Goal: Navigation & Orientation: Find specific page/section

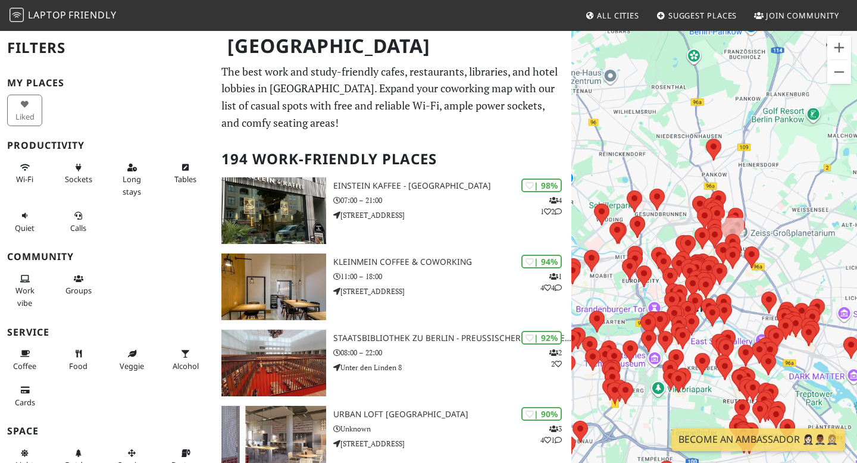
drag, startPoint x: 784, startPoint y: 238, endPoint x: 622, endPoint y: 190, distance: 168.8
click at [622, 191] on div "To navigate, press the arrow keys." at bounding box center [715, 261] width 286 height 463
click at [834, 45] on button "Zoom in" at bounding box center [840, 48] width 24 height 24
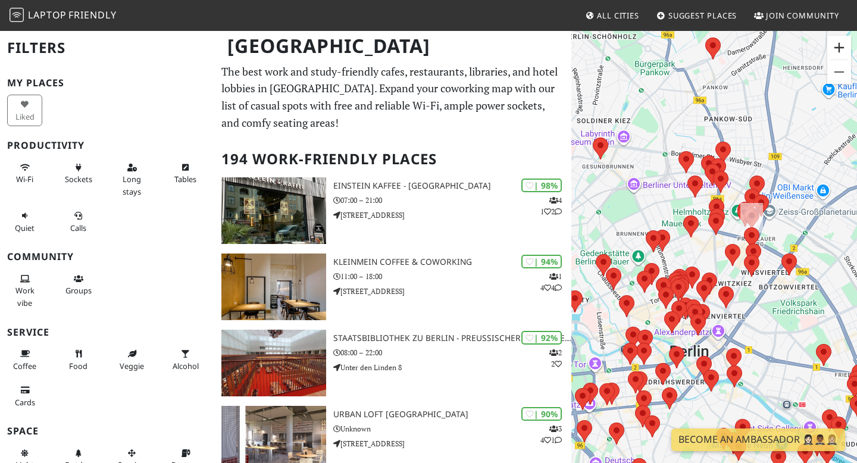
click at [834, 45] on button "Zoom in" at bounding box center [840, 48] width 24 height 24
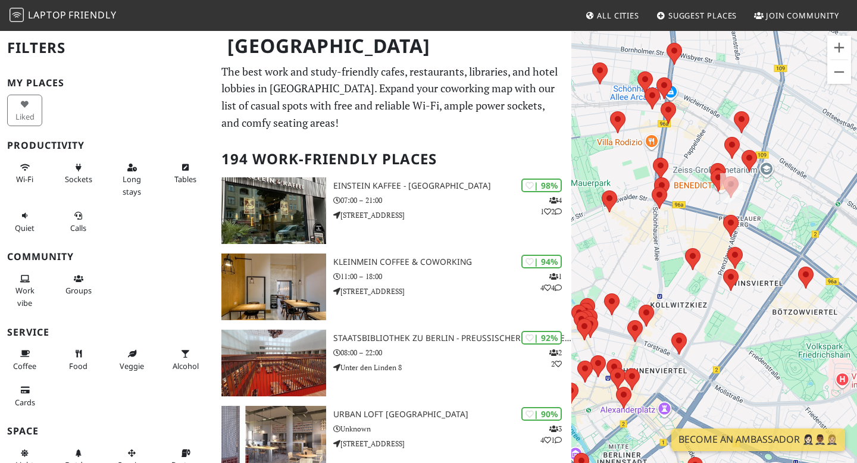
drag, startPoint x: 809, startPoint y: 214, endPoint x: 714, endPoint y: 214, distance: 94.7
click at [714, 213] on div "To navigate, press the arrow keys." at bounding box center [715, 261] width 286 height 463
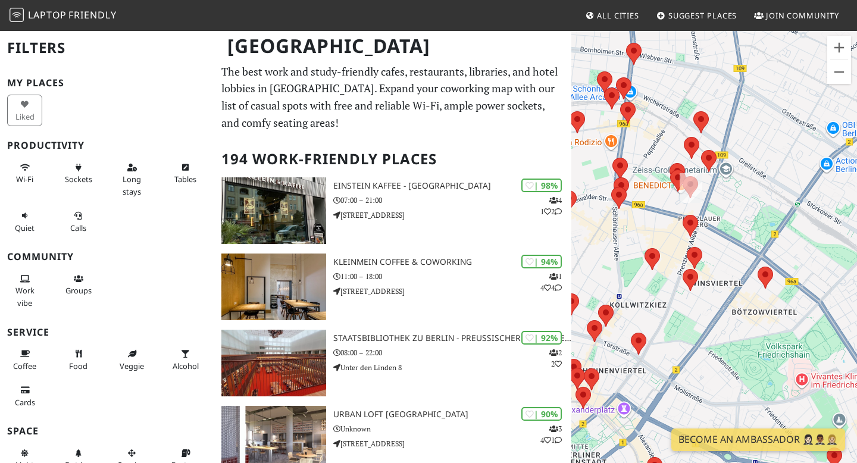
click at [852, 51] on div "To navigate, press the arrow keys." at bounding box center [715, 261] width 286 height 463
click at [844, 50] on button "Zoom in" at bounding box center [840, 48] width 24 height 24
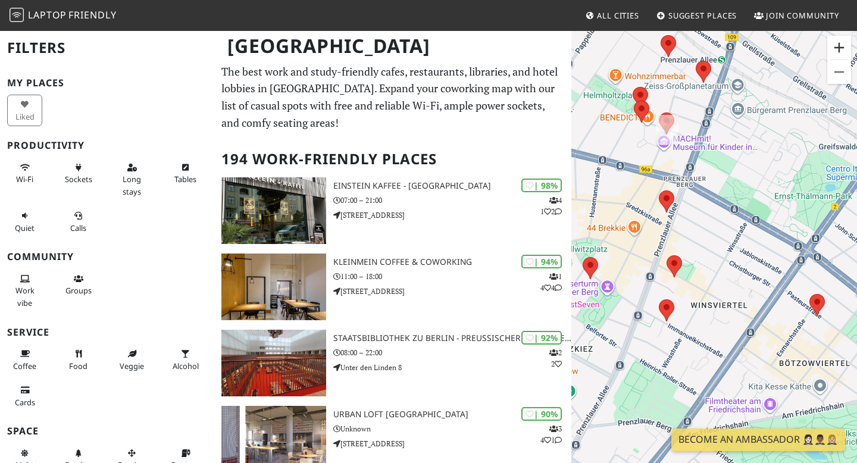
click at [844, 50] on button "Zoom in" at bounding box center [840, 48] width 24 height 24
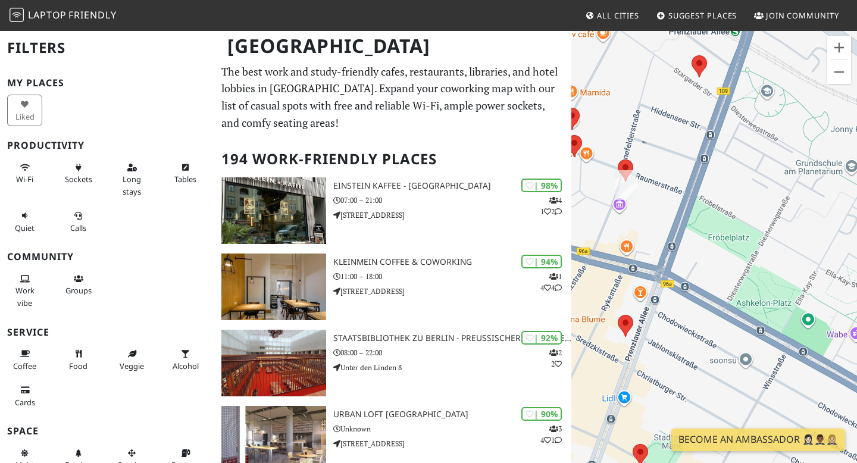
drag, startPoint x: 693, startPoint y: 83, endPoint x: 701, endPoint y: 259, distance: 176.5
click at [701, 259] on div "To navigate, press the arrow keys." at bounding box center [715, 261] width 286 height 463
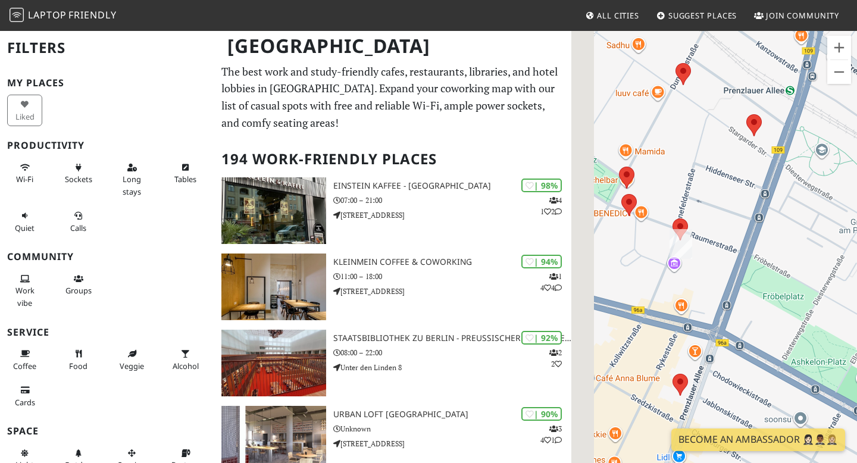
drag, startPoint x: 659, startPoint y: 151, endPoint x: 721, endPoint y: 218, distance: 91.4
click at [721, 218] on div "To navigate, press the arrow keys." at bounding box center [715, 261] width 286 height 463
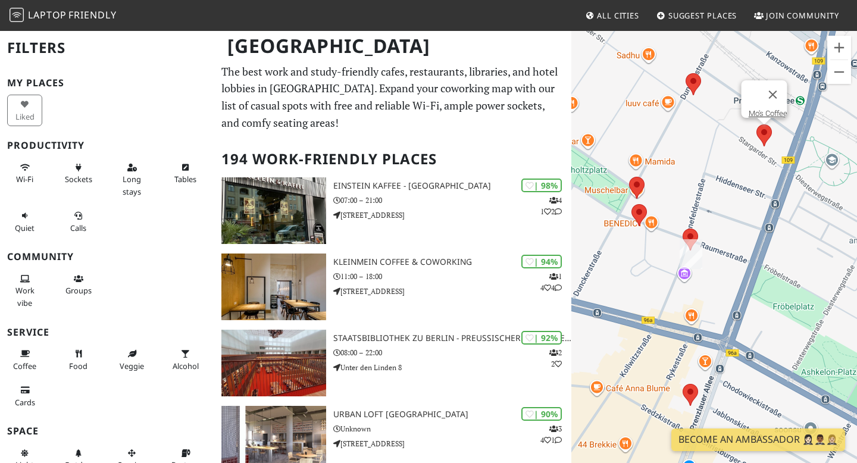
click at [757, 124] on area at bounding box center [757, 124] width 0 height 0
click at [761, 109] on link "Mo's Coffee" at bounding box center [768, 113] width 39 height 9
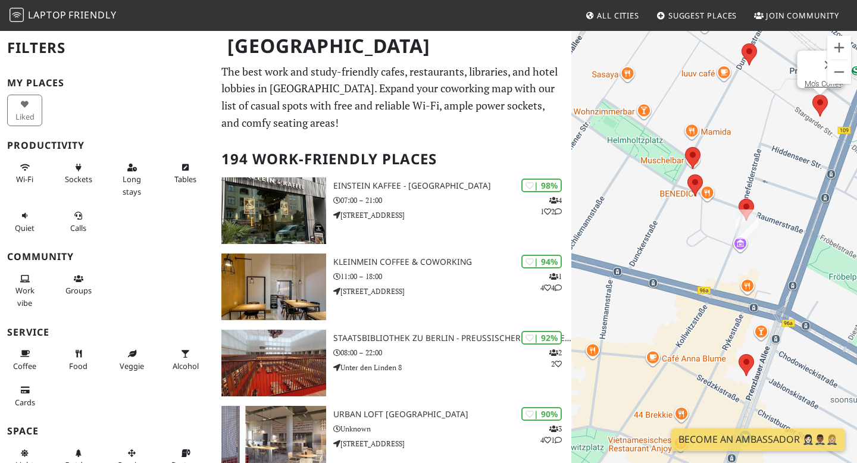
drag, startPoint x: 700, startPoint y: 183, endPoint x: 754, endPoint y: 110, distance: 91.1
click at [754, 110] on div "To navigate, press the arrow keys. Mo's Coffee" at bounding box center [715, 261] width 286 height 463
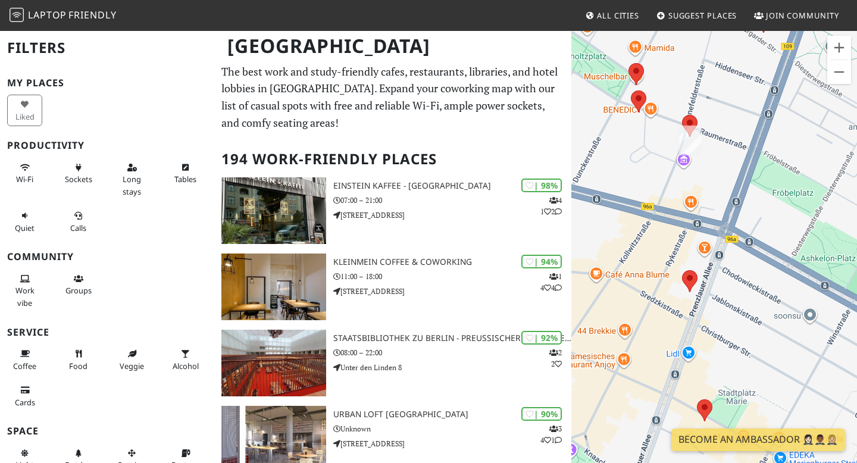
drag, startPoint x: 751, startPoint y: 343, endPoint x: 693, endPoint y: 256, distance: 104.7
click at [693, 256] on div "To navigate, press the arrow keys. Mo's Coffee" at bounding box center [715, 261] width 286 height 463
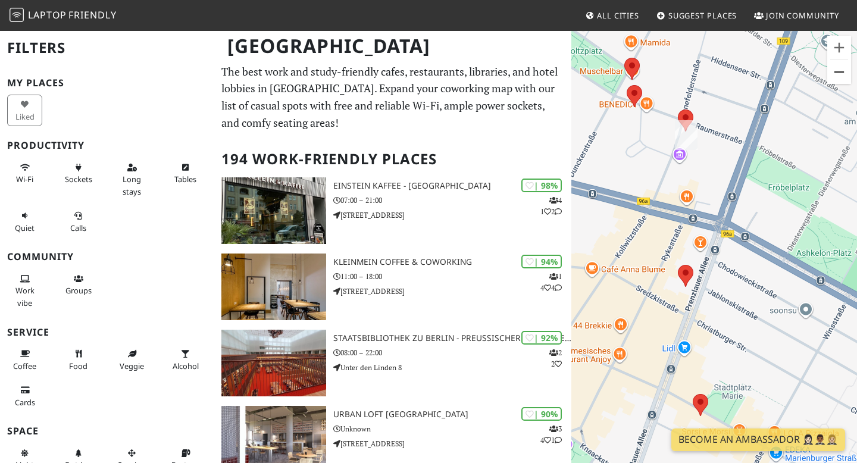
click at [841, 81] on button "Zoom out" at bounding box center [840, 72] width 24 height 24
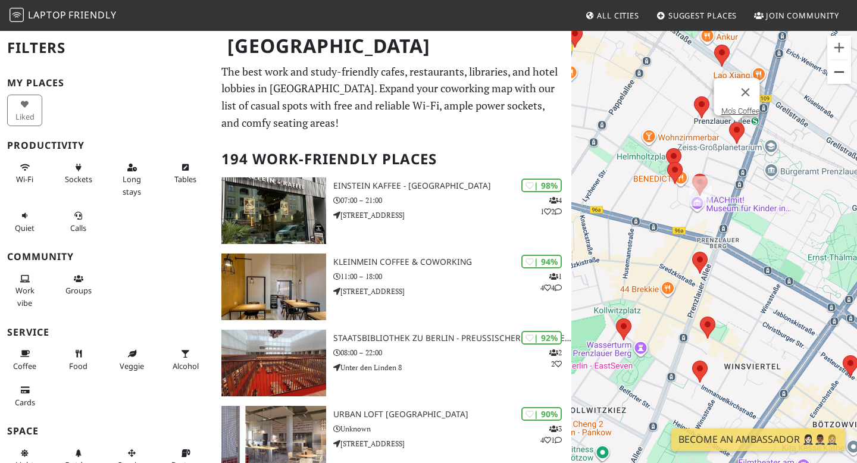
click at [841, 74] on button "Zoom out" at bounding box center [840, 72] width 24 height 24
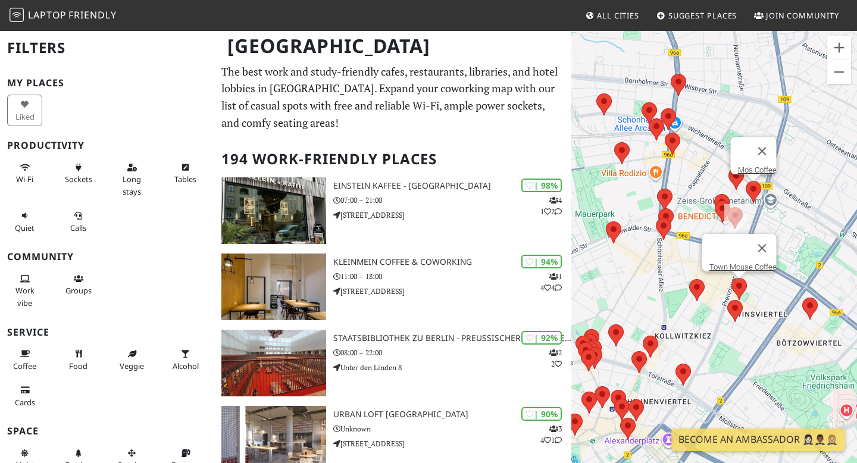
click at [732, 278] on area at bounding box center [732, 278] width 0 height 0
click at [730, 263] on link "Town Mouse Coffee" at bounding box center [743, 267] width 67 height 9
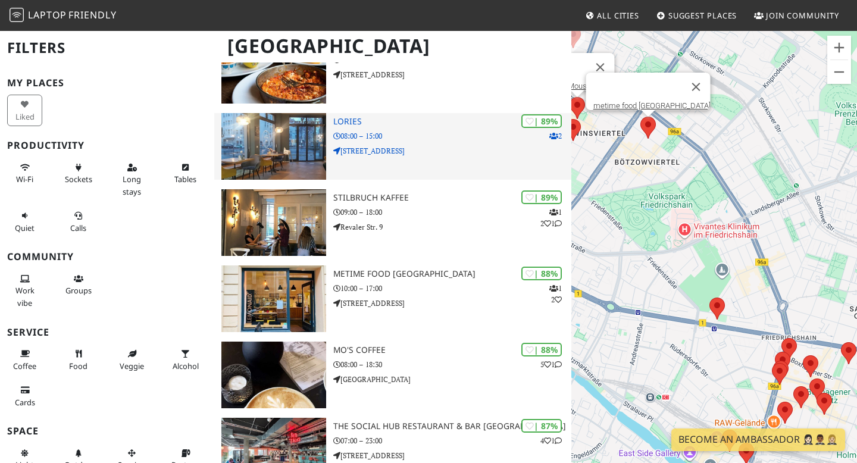
scroll to position [448, 0]
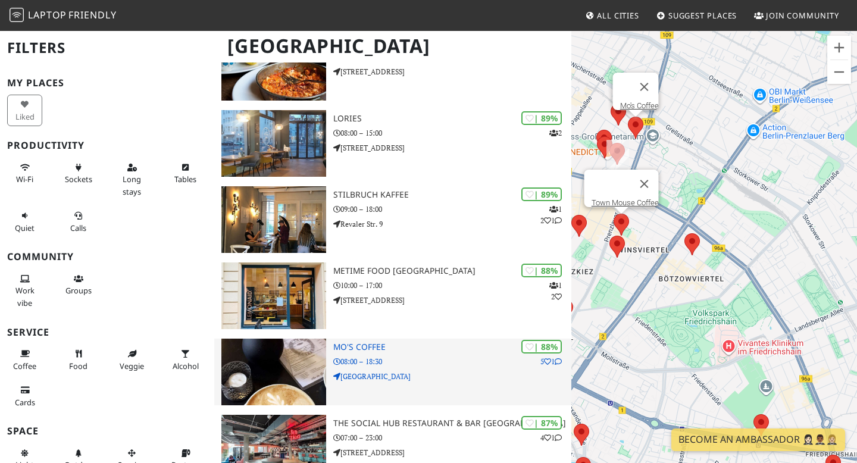
click at [556, 358] on icon at bounding box center [558, 361] width 7 height 7
click at [557, 364] on icon at bounding box center [558, 361] width 7 height 7
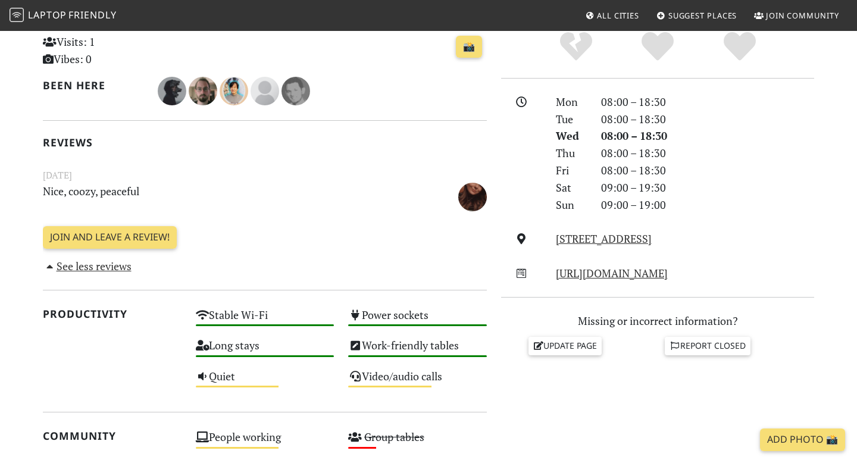
scroll to position [307, 0]
